Goal: Task Accomplishment & Management: Use online tool/utility

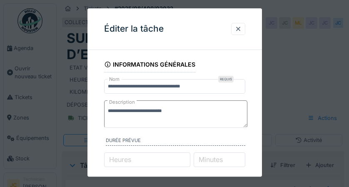
scroll to position [92, 0]
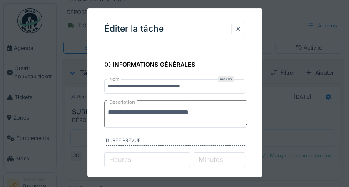
click at [190, 121] on textarea "**********" at bounding box center [175, 114] width 143 height 28
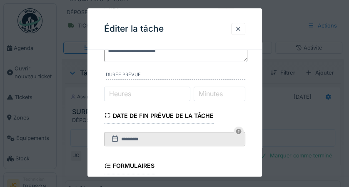
scroll to position [86, 0]
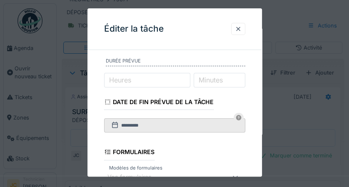
type textarea "**********"
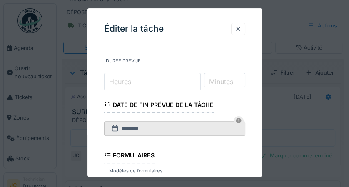
click at [169, 80] on input "*" at bounding box center [152, 81] width 97 height 17
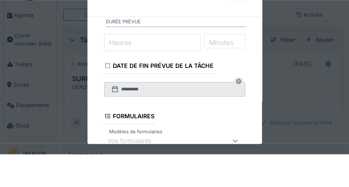
scroll to position [92, 0]
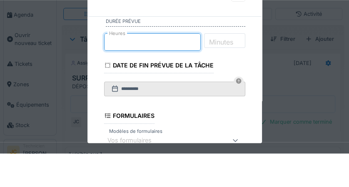
type input "*"
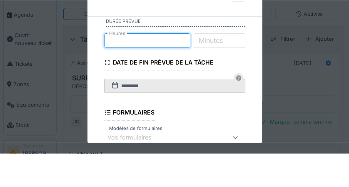
click at [224, 73] on label "Minutes" at bounding box center [210, 74] width 27 height 10
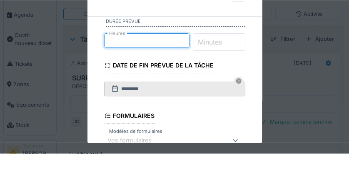
click at [232, 73] on input "*" at bounding box center [219, 75] width 52 height 17
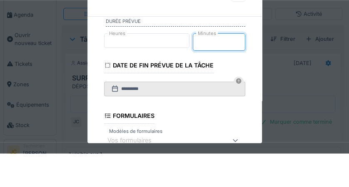
type input "*"
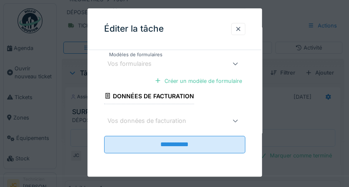
click at [229, 146] on input "**********" at bounding box center [174, 144] width 141 height 17
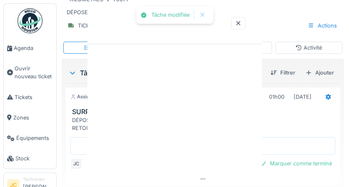
scroll to position [0, 0]
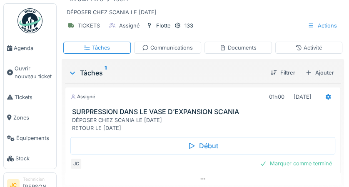
click at [310, 167] on div "Marquer comme terminé" at bounding box center [295, 163] width 79 height 11
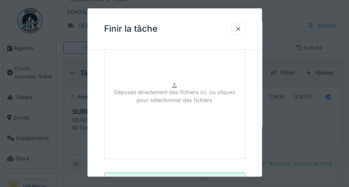
scroll to position [129, 0]
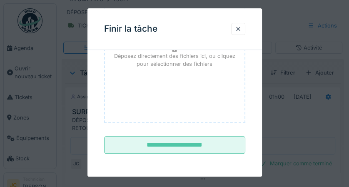
click at [211, 143] on input "**********" at bounding box center [174, 145] width 141 height 17
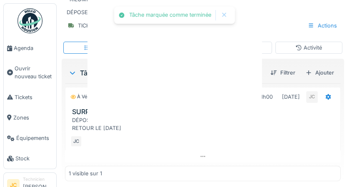
scroll to position [0, 0]
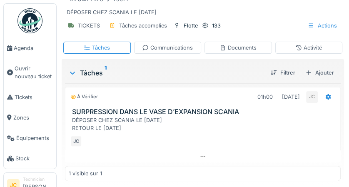
click at [30, 18] on img at bounding box center [29, 20] width 25 height 25
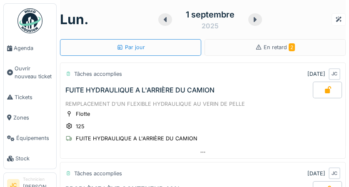
click at [22, 53] on link "Agenda" at bounding box center [30, 48] width 52 height 20
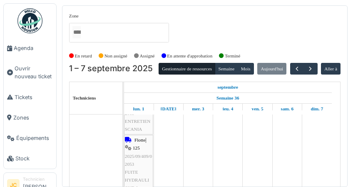
scroll to position [10, 0]
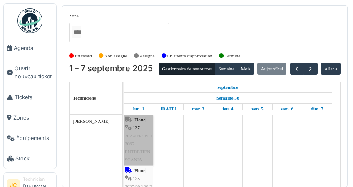
click at [143, 144] on link "Flotte | 137 2025/09/409/02065 ENTRETIEN SCANIA" at bounding box center [138, 139] width 29 height 50
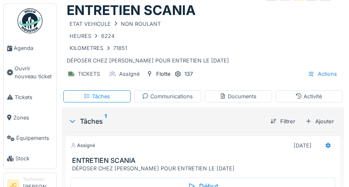
scroll to position [53, 0]
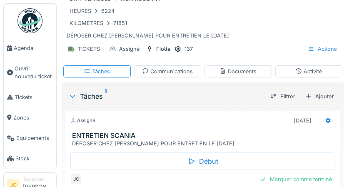
click at [326, 122] on icon at bounding box center [328, 120] width 5 height 6
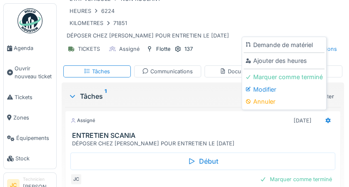
click at [275, 90] on div "Modifier" at bounding box center [284, 89] width 81 height 12
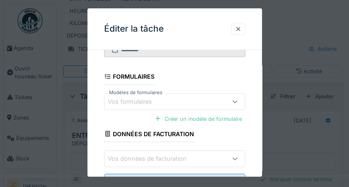
scroll to position [195, 0]
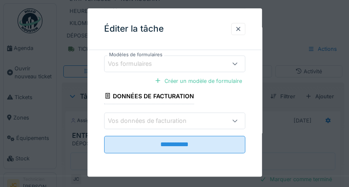
click at [219, 148] on input "**********" at bounding box center [174, 144] width 141 height 17
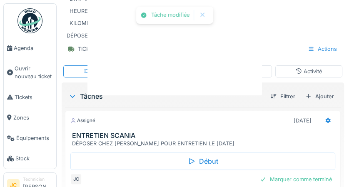
scroll to position [0, 0]
